Goal: Browse casually: Explore the website without a specific task or goal

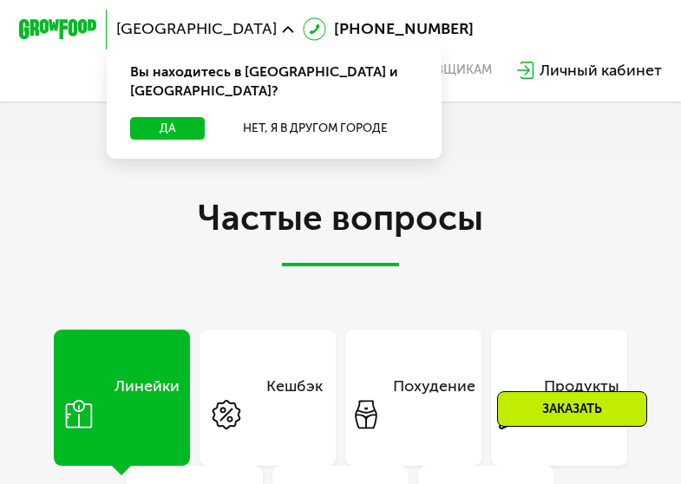
scroll to position [5266, 0]
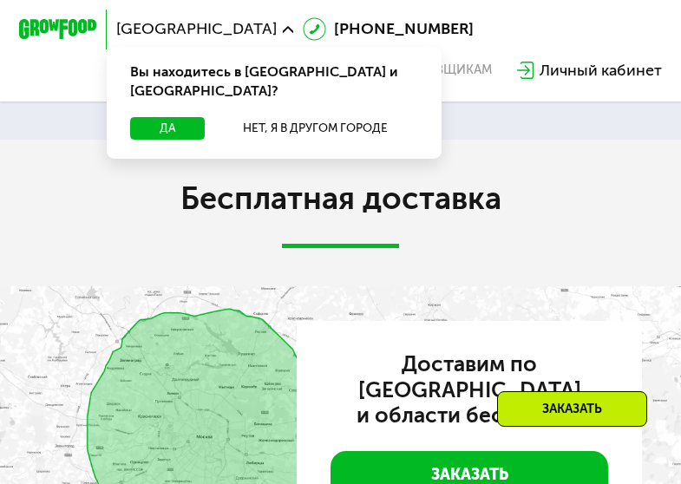
scroll to position [4652, 0]
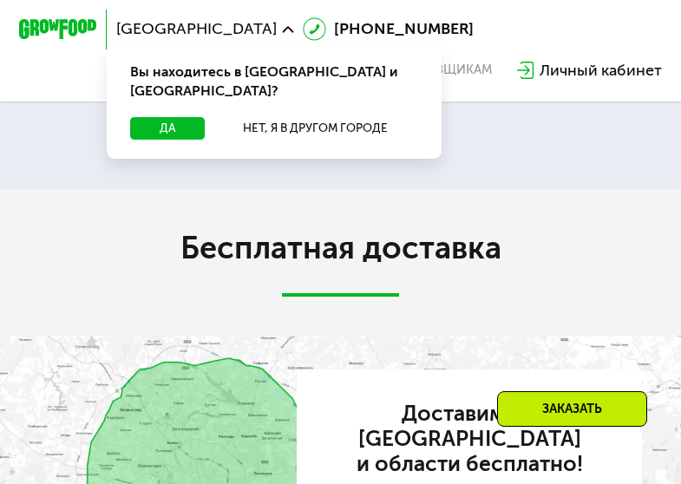
scroll to position [4478, 0]
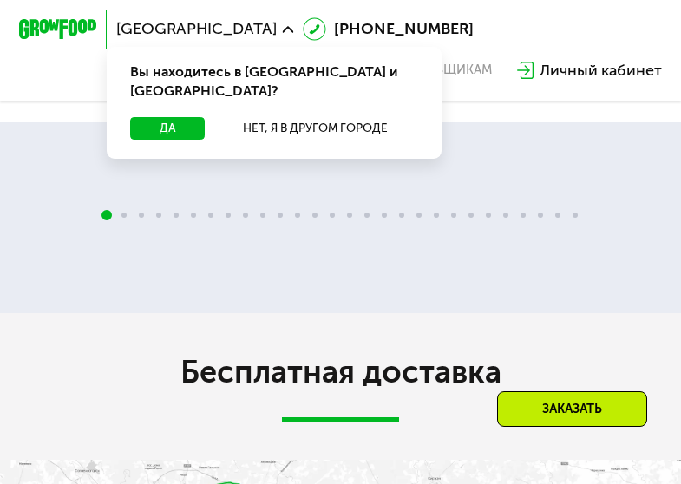
scroll to position [4305, 0]
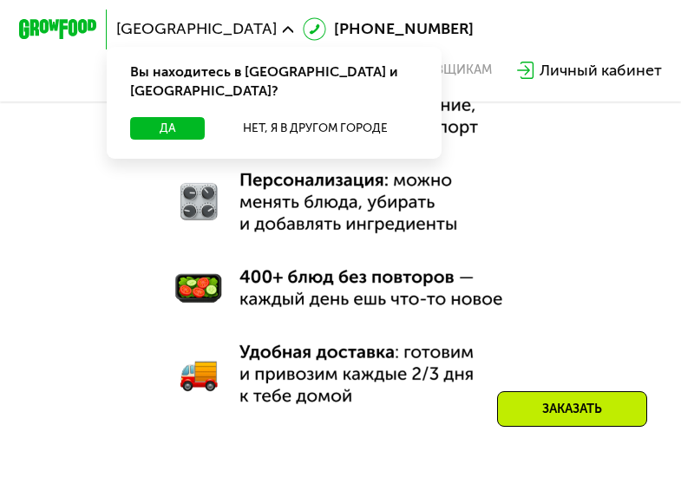
scroll to position [403, 0]
